Goal: Find specific page/section: Find specific page/section

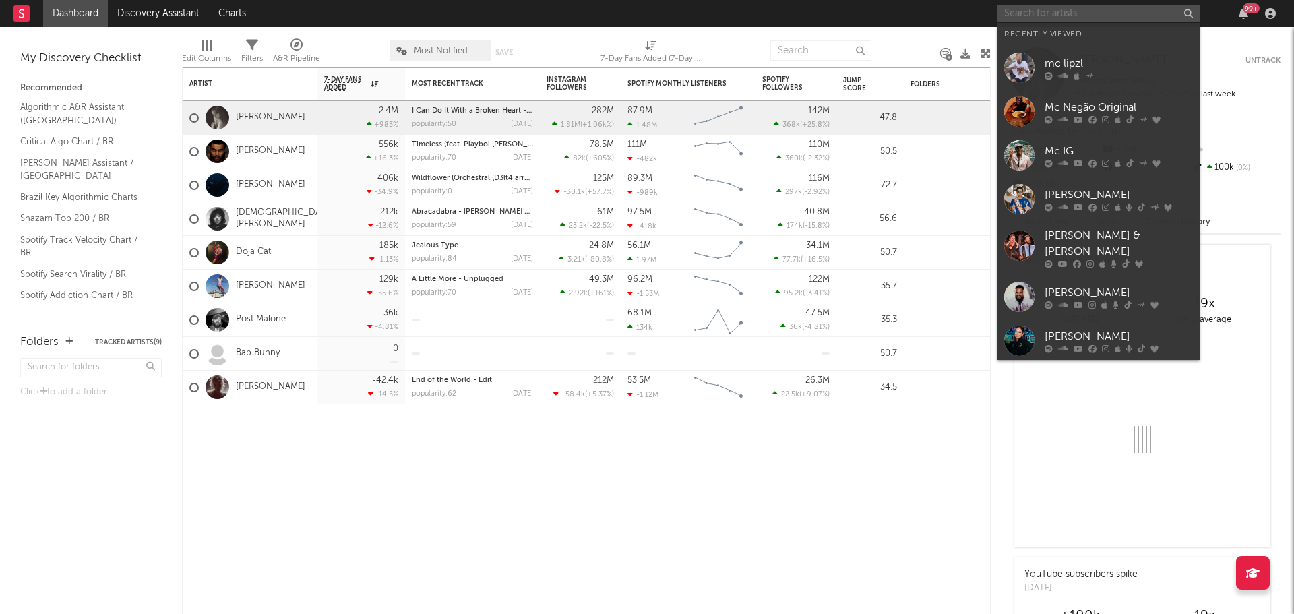
click at [1057, 17] on input "text" at bounding box center [1098, 13] width 202 height 17
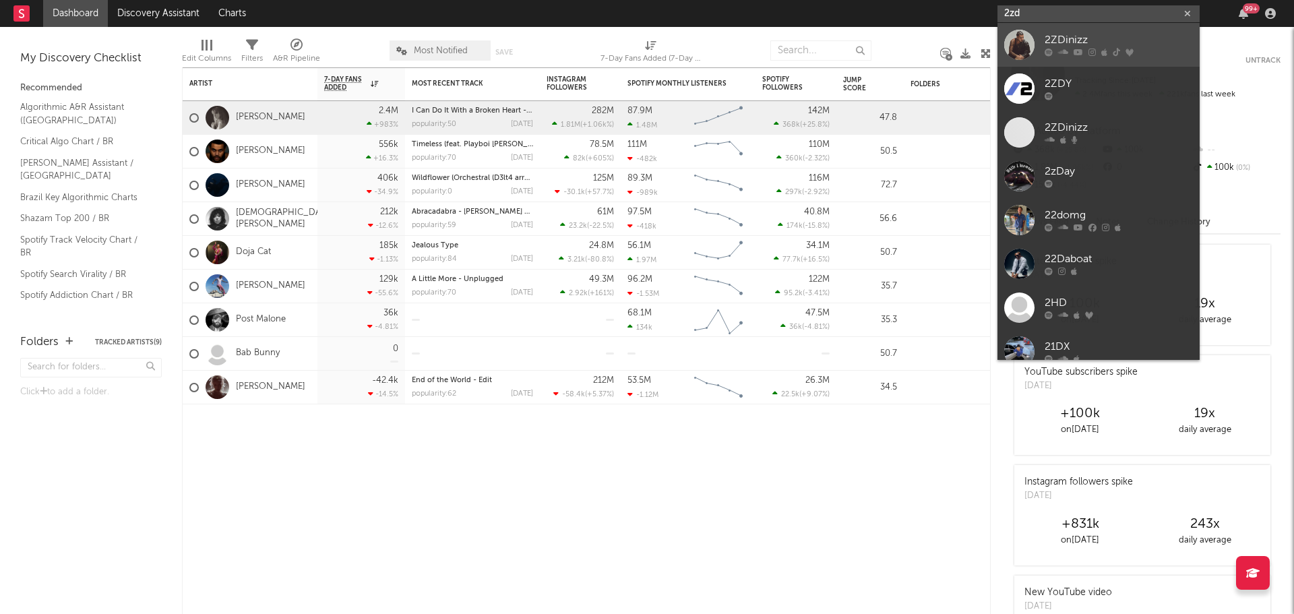
type input "2zd"
click at [1069, 28] on link "2ZDinizz" at bounding box center [1098, 45] width 202 height 44
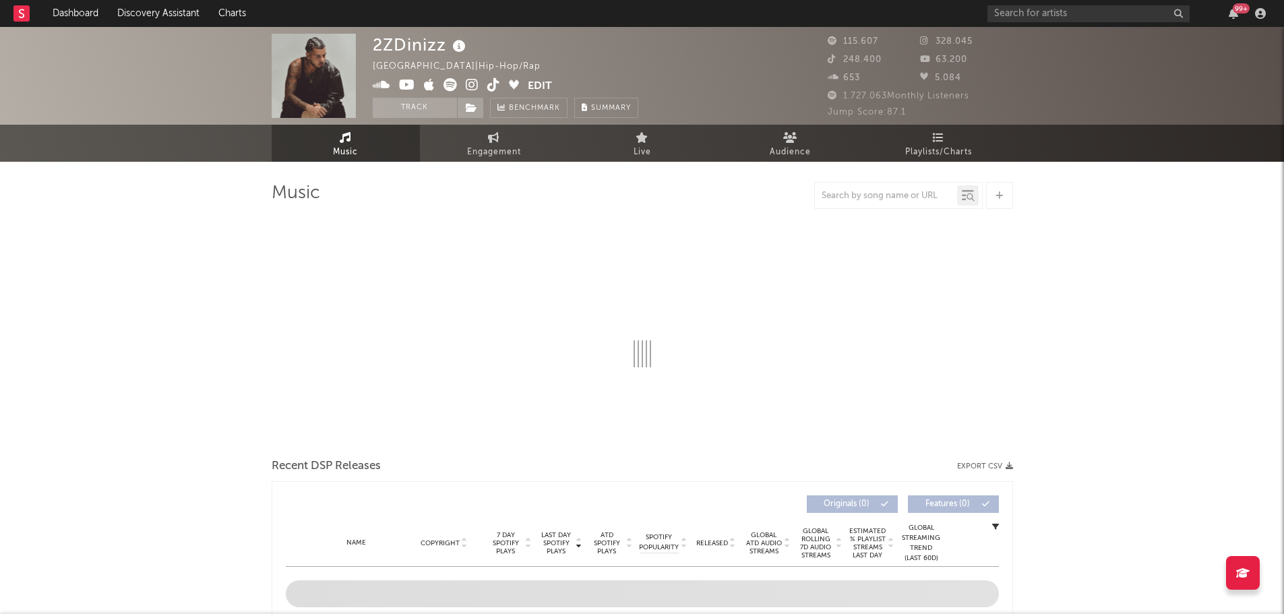
select select "6m"
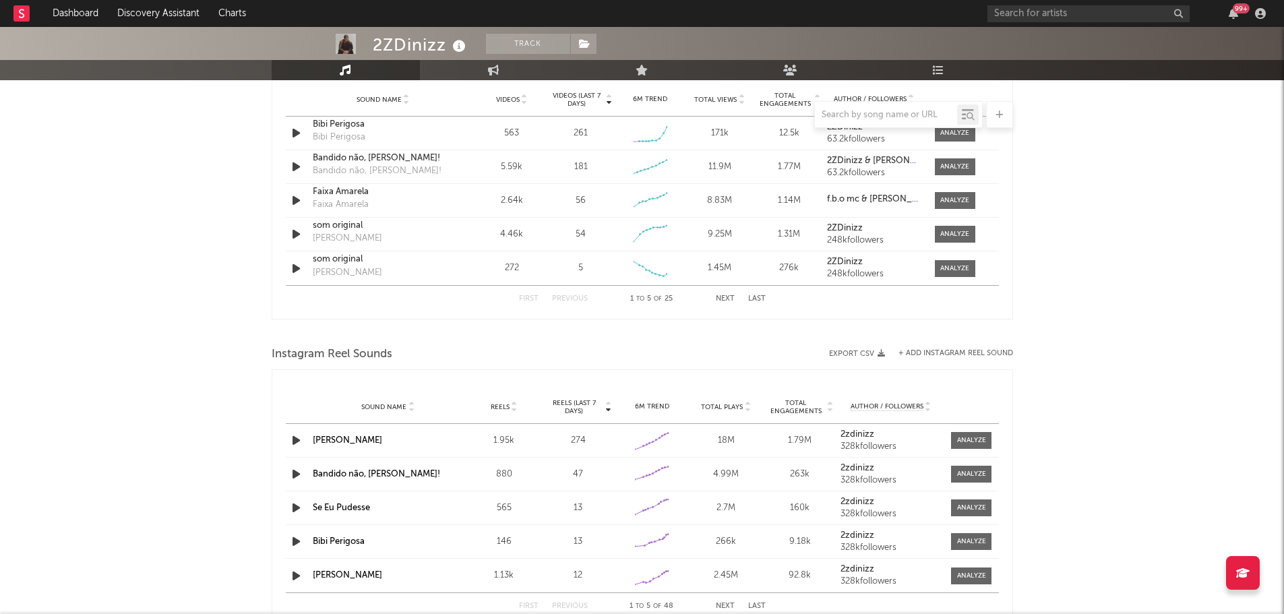
scroll to position [983, 0]
click at [973, 435] on div at bounding box center [971, 440] width 29 height 10
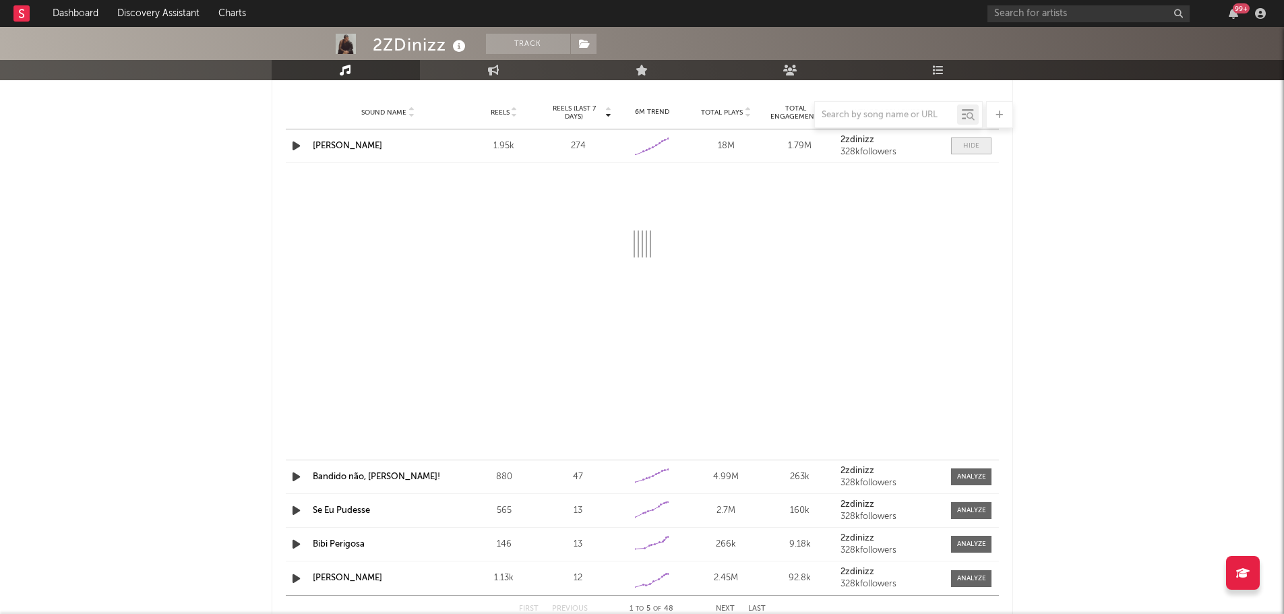
scroll to position [1278, 0]
select select "1w"
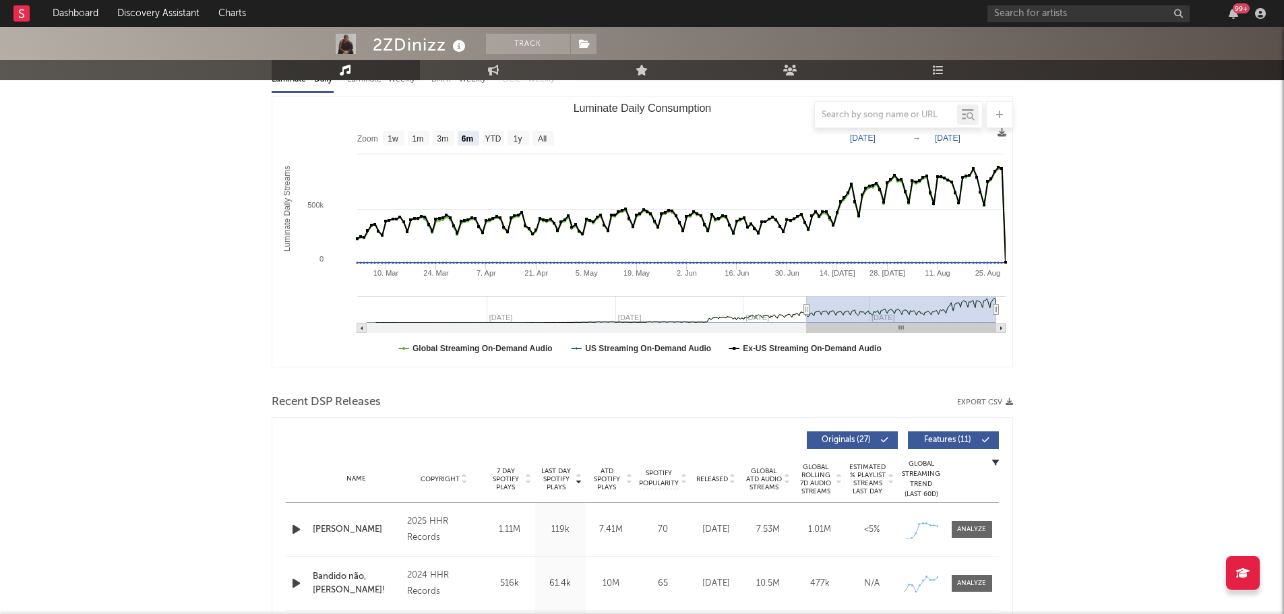
scroll to position [146, 0]
